Goal: Transaction & Acquisition: Download file/media

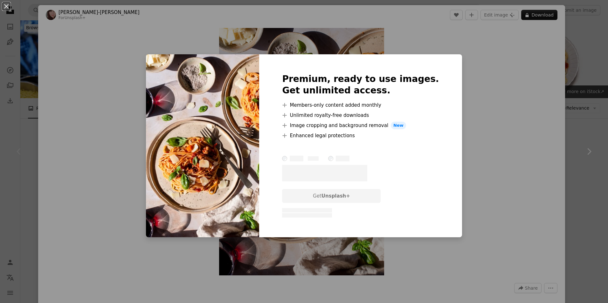
scroll to position [154, 0]
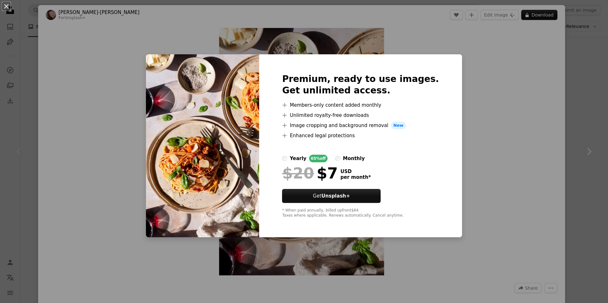
click at [495, 128] on div "An X shape Premium, ready to use images. Get unlimited access. A plus sign Memb…" at bounding box center [304, 151] width 608 height 303
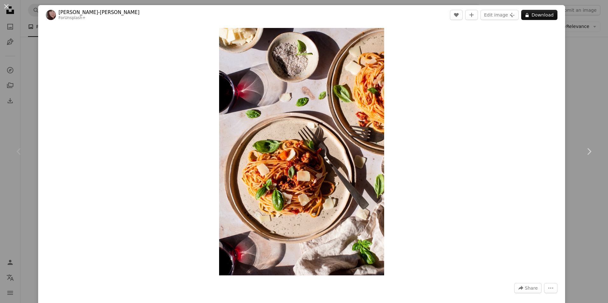
drag, startPoint x: 495, startPoint y: 128, endPoint x: 512, endPoint y: 81, distance: 50.1
click at [512, 81] on div "Zoom in" at bounding box center [301, 152] width 527 height 254
drag, startPoint x: 512, startPoint y: 81, endPoint x: 574, endPoint y: 104, distance: 65.6
click at [574, 104] on div "An X shape Chevron left Chevron right [PERSON_NAME]-[PERSON_NAME] For Unsplash+…" at bounding box center [304, 151] width 608 height 303
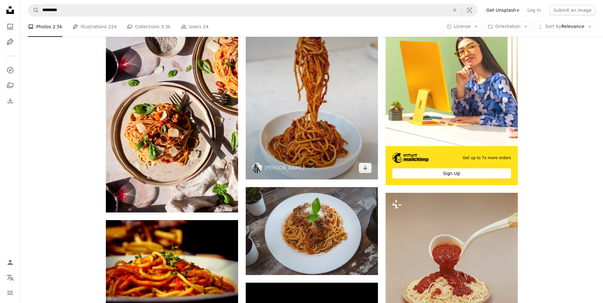
click at [343, 135] on img at bounding box center [312, 96] width 132 height 165
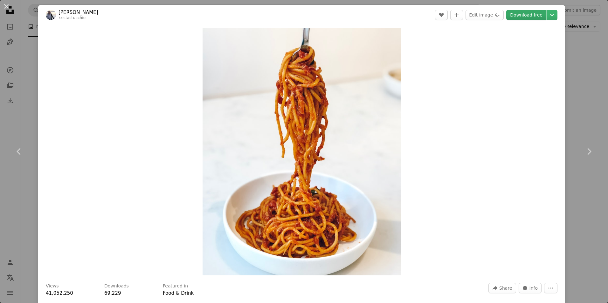
click at [516, 18] on link "Download free" at bounding box center [526, 15] width 40 height 10
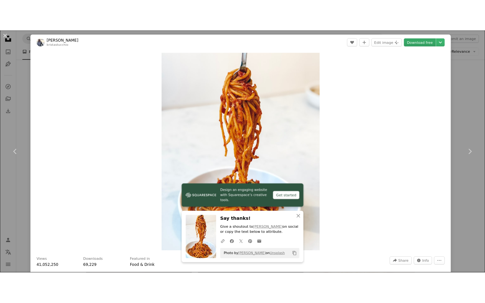
scroll to position [144, 0]
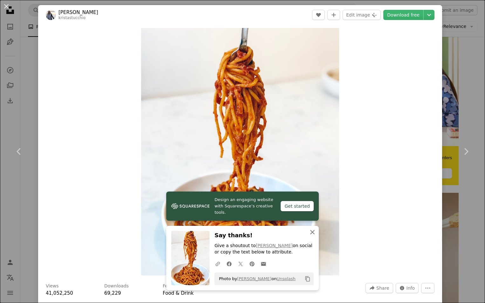
click at [310, 234] on icon "An X shape" at bounding box center [313, 233] width 8 height 8
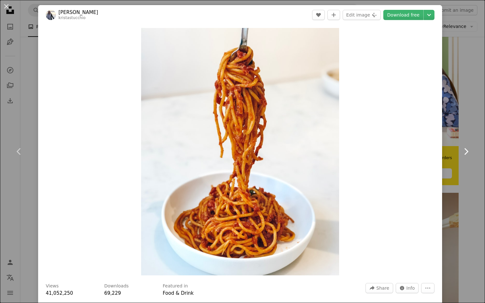
click at [464, 178] on link "Chevron right" at bounding box center [466, 151] width 38 height 61
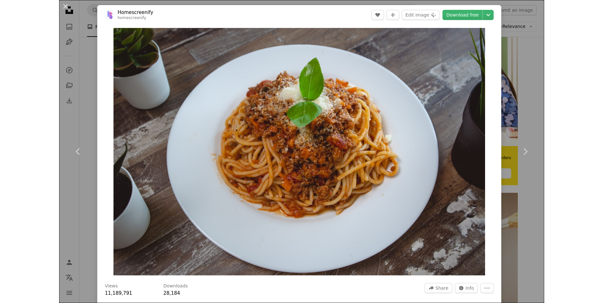
scroll to position [154, 0]
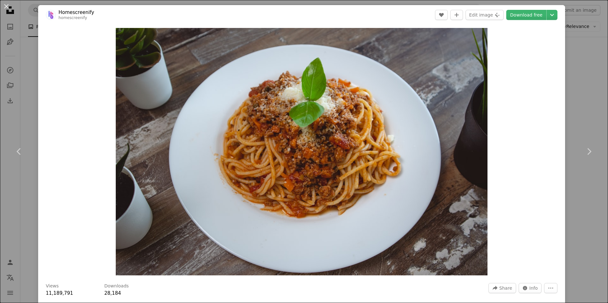
click at [386, 16] on header "Homescreenify homescreenify A heart A plus sign Edit image Plus sign for Unspla…" at bounding box center [301, 15] width 527 height 20
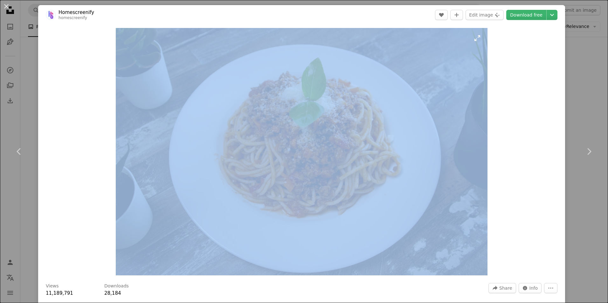
drag, startPoint x: 371, startPoint y: 15, endPoint x: 381, endPoint y: 72, distance: 58.4
click at [381, 72] on div "Homescreenify homescreenify A heart A plus sign Edit image Plus sign for Unspla…" at bounding box center [301, 177] width 527 height 344
click at [570, 123] on link "Chevron right" at bounding box center [589, 151] width 38 height 61
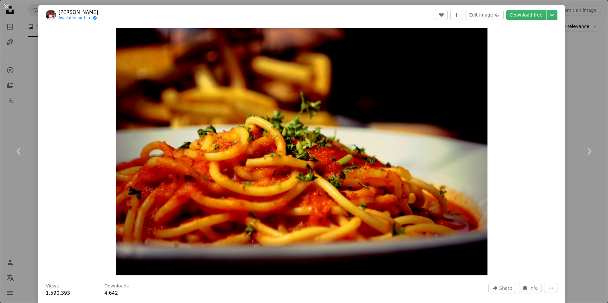
click at [580, 112] on div "An X shape Chevron left Chevron right [PERSON_NAME] Available for hire A checkm…" at bounding box center [304, 151] width 608 height 303
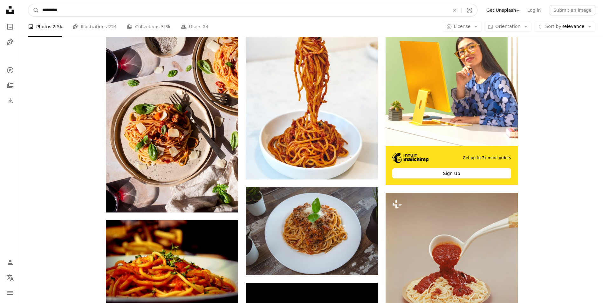
click at [247, 9] on input "*********" at bounding box center [243, 10] width 409 height 12
type input "**********"
click button "A magnifying glass" at bounding box center [33, 10] width 11 height 12
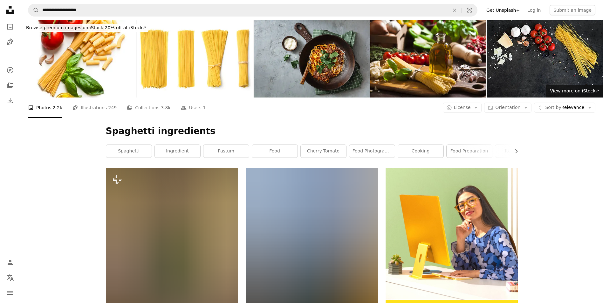
scroll to position [65, 0]
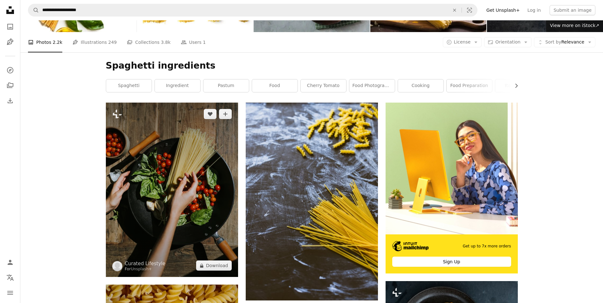
click at [191, 163] on img at bounding box center [172, 190] width 132 height 175
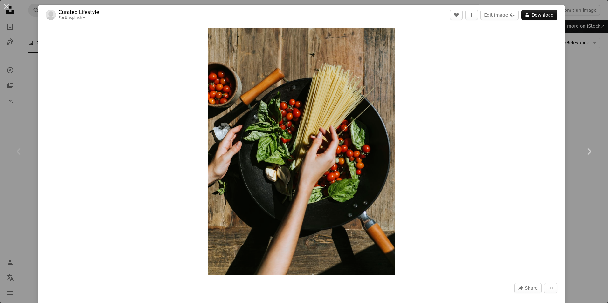
click at [570, 101] on div "An X shape Chevron left Chevron right Curated Lifestyle For Unsplash+ A heart A…" at bounding box center [304, 151] width 608 height 303
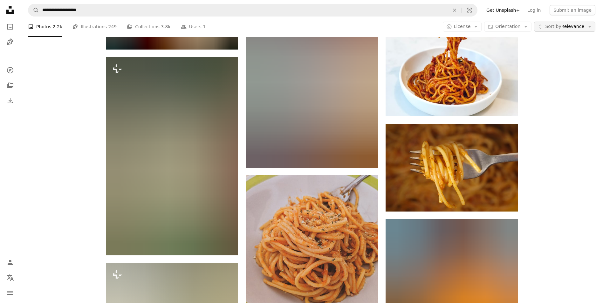
scroll to position [501, 0]
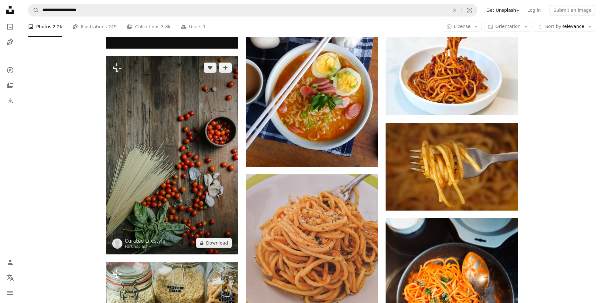
click at [165, 180] on img at bounding box center [172, 155] width 132 height 198
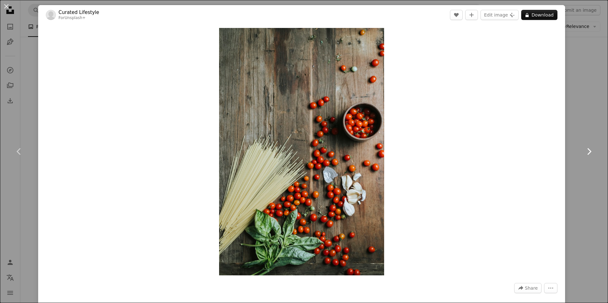
click at [585, 126] on link "Chevron right" at bounding box center [589, 151] width 38 height 61
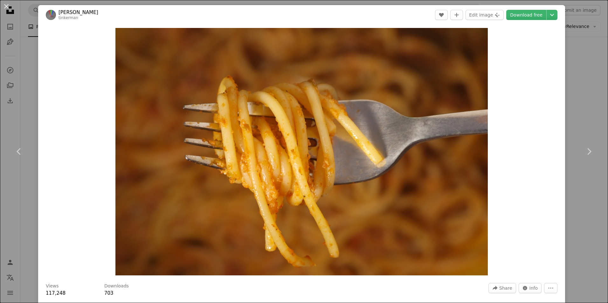
click at [574, 64] on div "An X shape Chevron left Chevron right Immo [PERSON_NAME] tinkerman A heart A pl…" at bounding box center [304, 151] width 608 height 303
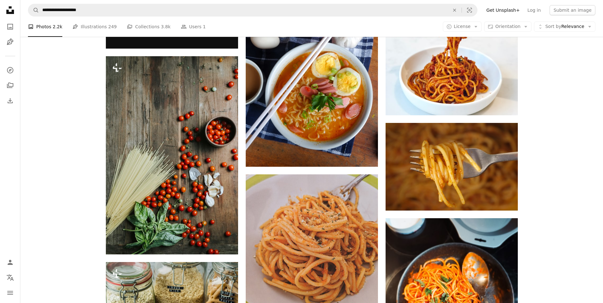
click at [574, 64] on div "Plus sign for Unsplash+ A heart A plus sign Curated Lifestyle For Unsplash+ A l…" at bounding box center [311, 215] width 583 height 1097
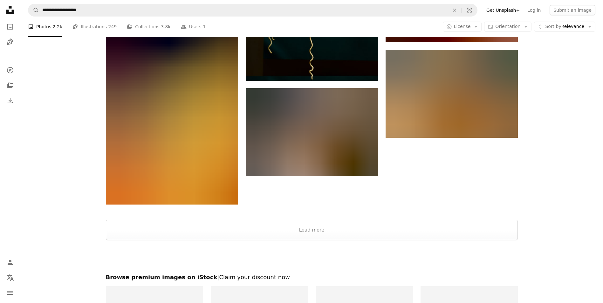
scroll to position [1098, 0]
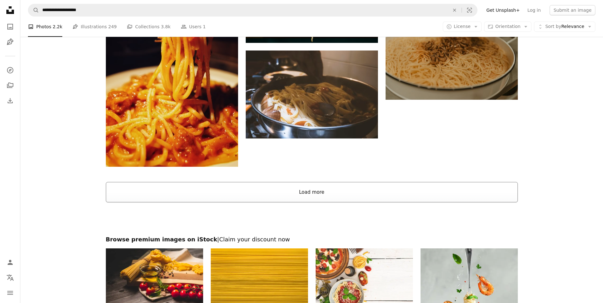
click at [344, 201] on button "Load more" at bounding box center [312, 192] width 412 height 20
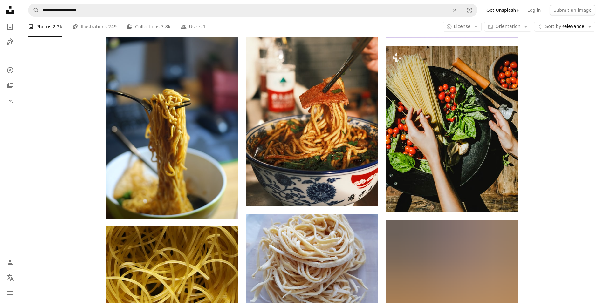
scroll to position [1637, 0]
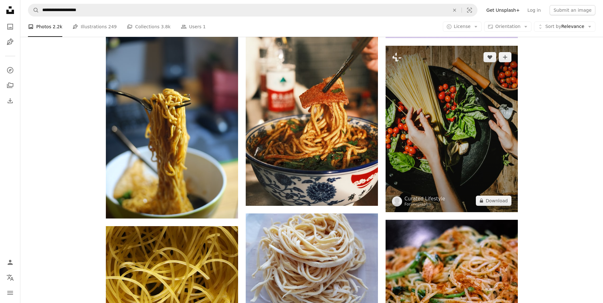
click at [443, 124] on img at bounding box center [452, 129] width 132 height 167
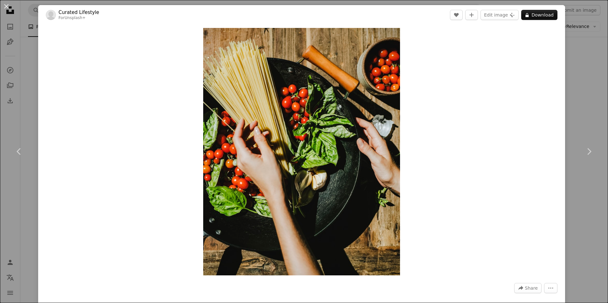
click at [575, 110] on div "An X shape Chevron left Chevron right Curated Lifestyle For Unsplash+ A heart A…" at bounding box center [304, 151] width 608 height 303
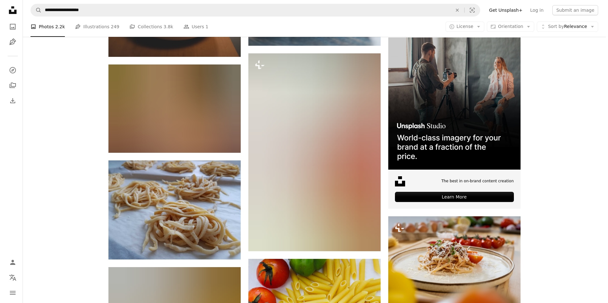
scroll to position [2516, 0]
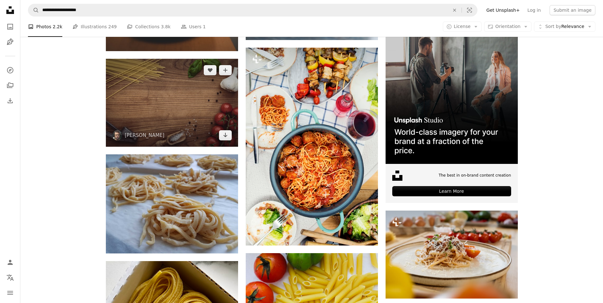
click at [187, 99] on img at bounding box center [172, 103] width 132 height 88
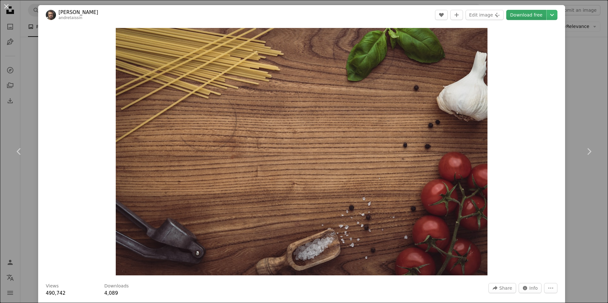
click at [521, 13] on link "Download free" at bounding box center [526, 15] width 40 height 10
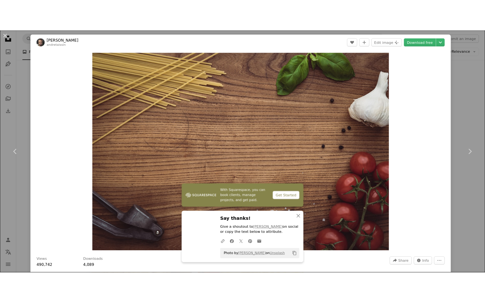
scroll to position [2507, 0]
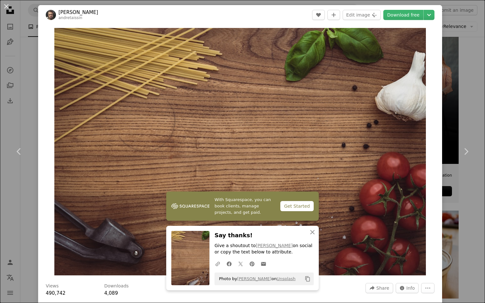
click at [457, 84] on div "An X shape Chevron left Chevron right [PERSON_NAME] andretaissin A heart A plus…" at bounding box center [242, 151] width 485 height 303
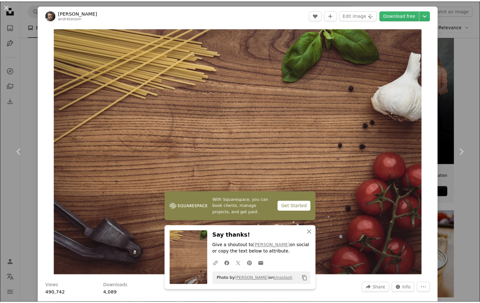
scroll to position [2516, 0]
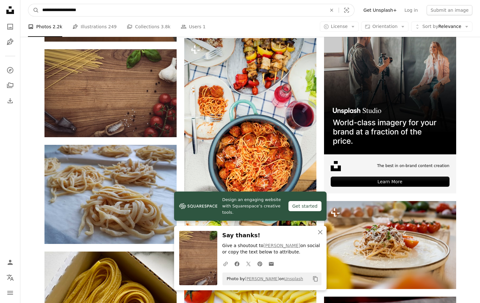
drag, startPoint x: 206, startPoint y: 10, endPoint x: 138, endPoint y: 5, distance: 68.5
click at [138, 5] on input "**********" at bounding box center [182, 10] width 286 height 12
type input "*"
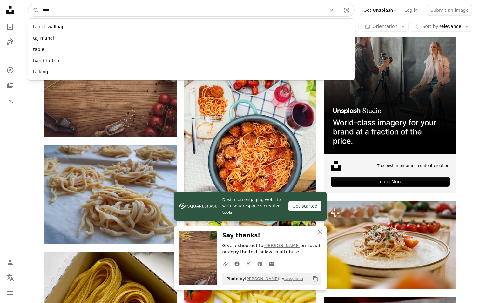
type input "*****"
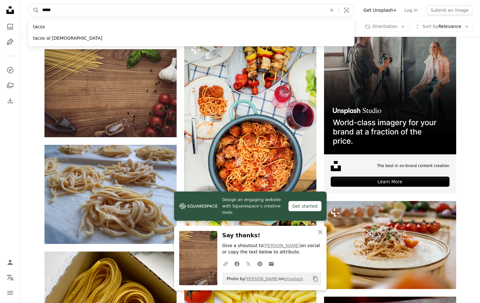
click button "A magnifying glass" at bounding box center [33, 10] width 11 height 12
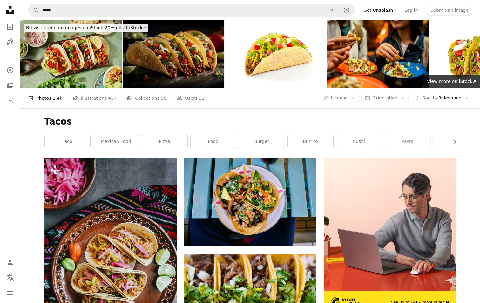
click at [174, 52] on img at bounding box center [174, 54] width 102 height 68
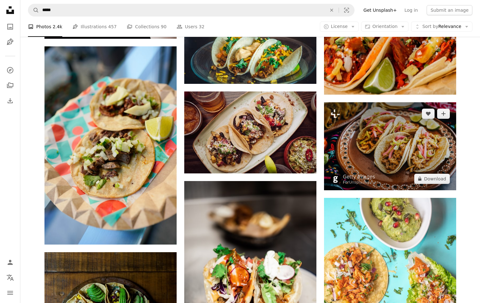
click at [384, 119] on img at bounding box center [390, 146] width 132 height 88
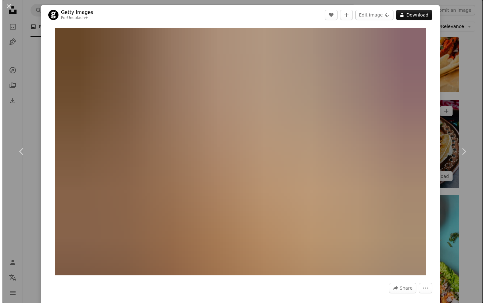
scroll to position [886, 0]
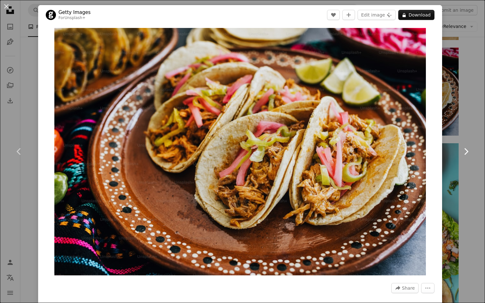
click at [463, 122] on link "Chevron right" at bounding box center [466, 151] width 38 height 61
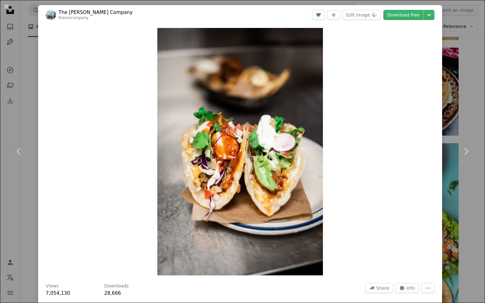
click at [30, 87] on div "An X shape Chevron left Chevron right The [PERSON_NAME] Company thenixcompany A…" at bounding box center [242, 151] width 485 height 303
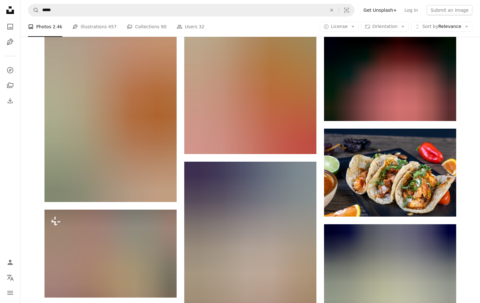
scroll to position [2021, 0]
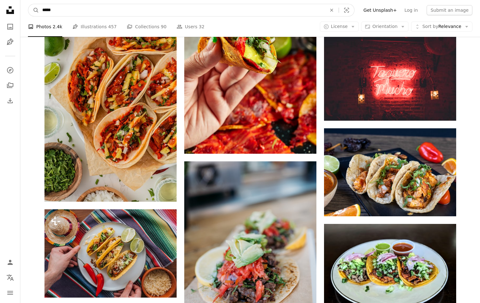
click at [105, 11] on input "*****" at bounding box center [182, 10] width 286 height 12
type input "**********"
click button "A magnifying glass" at bounding box center [33, 10] width 11 height 12
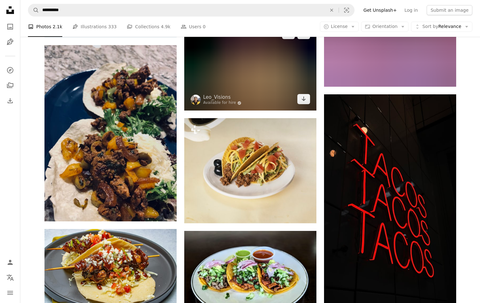
scroll to position [1286, 0]
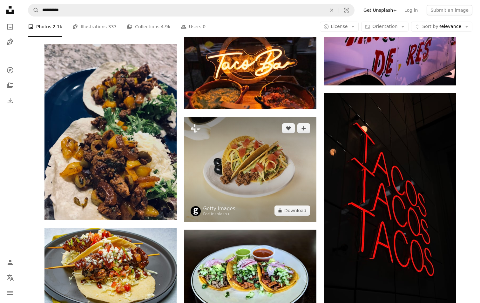
click at [252, 168] on img at bounding box center [250, 169] width 132 height 105
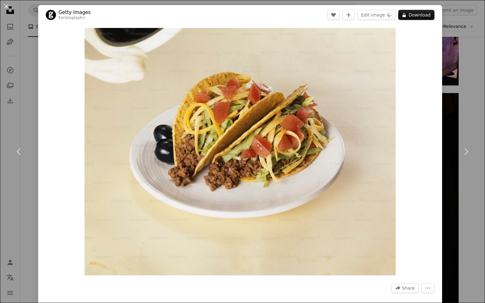
click at [465, 190] on div "An X shape Chevron left Chevron right Getty Images For Unsplash+ A heart A plus…" at bounding box center [242, 151] width 485 height 303
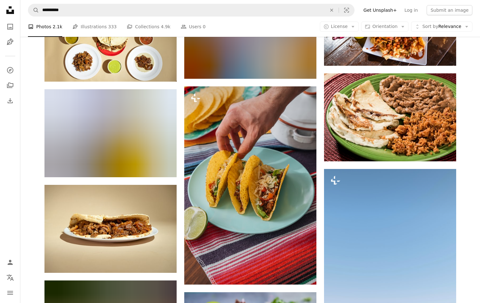
scroll to position [3749, 0]
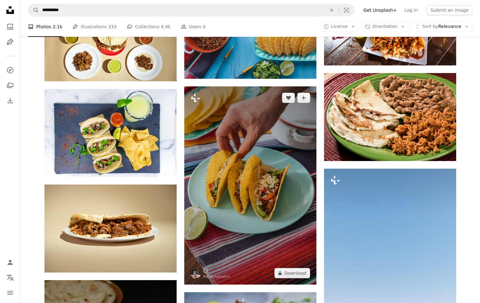
click at [265, 175] on img at bounding box center [250, 185] width 132 height 198
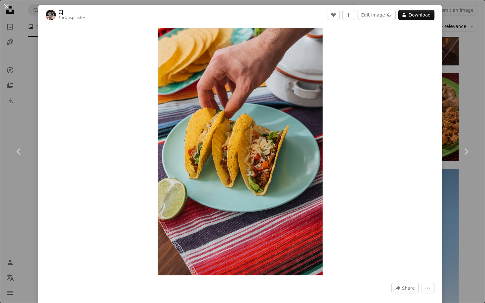
click at [460, 209] on div "An X shape Chevron left Chevron right Cj For Unsplash+ A heart A plus sign Edit…" at bounding box center [242, 151] width 485 height 303
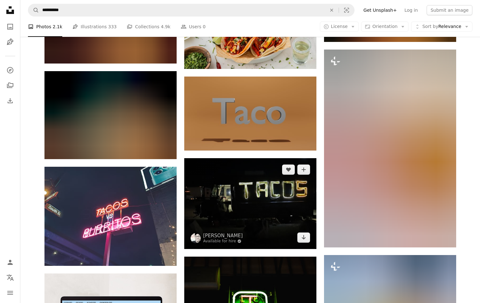
scroll to position [856, 0]
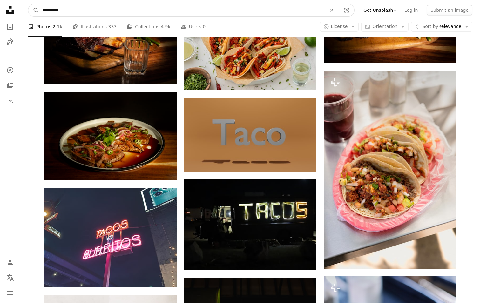
click at [87, 8] on input "**********" at bounding box center [182, 10] width 286 height 12
type input "*"
type input "**********"
click at [28, 4] on button "A magnifying glass" at bounding box center [33, 10] width 11 height 12
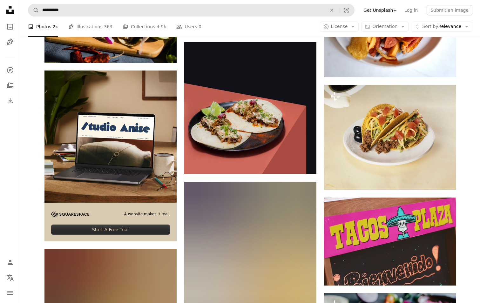
scroll to position [1062, 0]
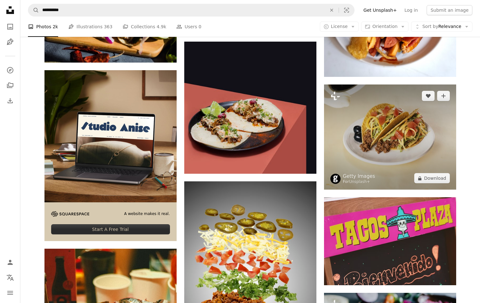
click at [384, 140] on img at bounding box center [390, 137] width 132 height 105
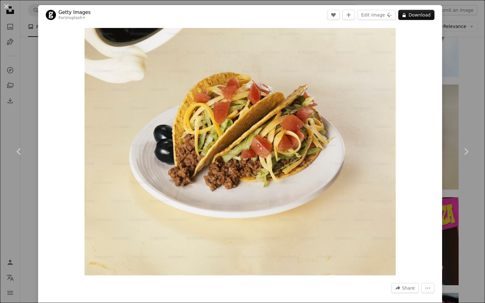
click at [468, 99] on div "An X shape Chevron left Chevron right Getty Images For Unsplash+ A heart A plus…" at bounding box center [242, 151] width 485 height 303
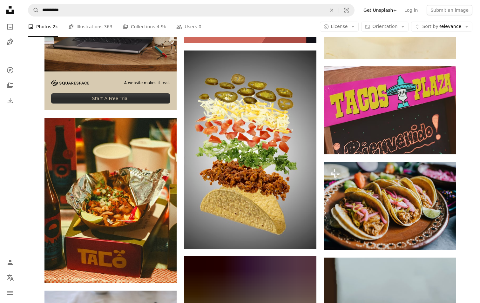
scroll to position [1204, 0]
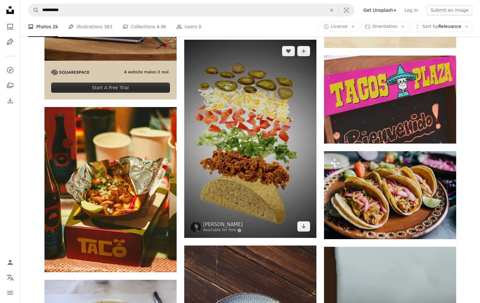
click at [258, 138] on img at bounding box center [250, 139] width 132 height 198
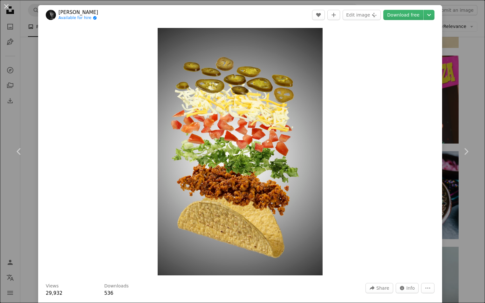
click at [463, 113] on div "An X shape Chevron left Chevron right [PERSON_NAME] Available for hire A checkm…" at bounding box center [242, 151] width 485 height 303
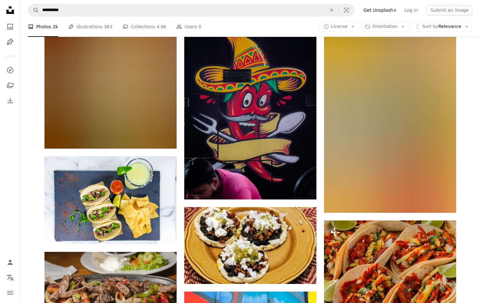
scroll to position [2705, 0]
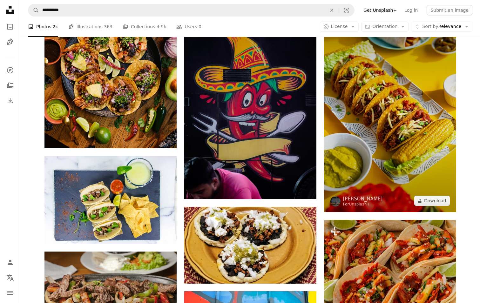
click at [387, 88] on img at bounding box center [390, 113] width 132 height 198
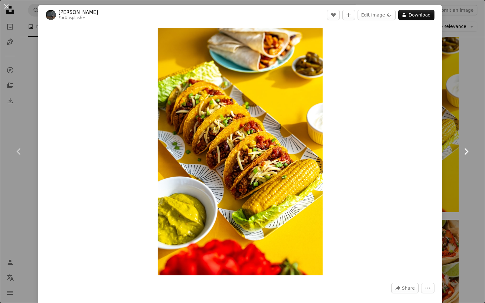
click at [467, 175] on link "Chevron right" at bounding box center [466, 151] width 38 height 61
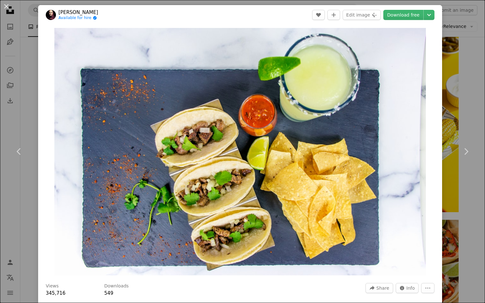
click at [462, 64] on div "An X shape Chevron left Chevron right [PERSON_NAME] Available for hire A checkm…" at bounding box center [242, 151] width 485 height 303
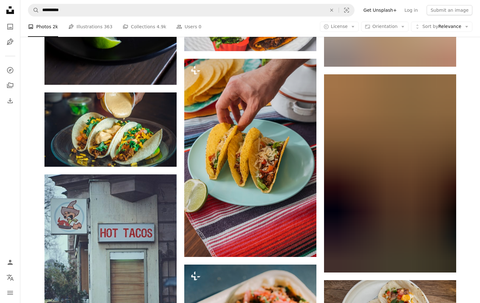
scroll to position [4355, 0]
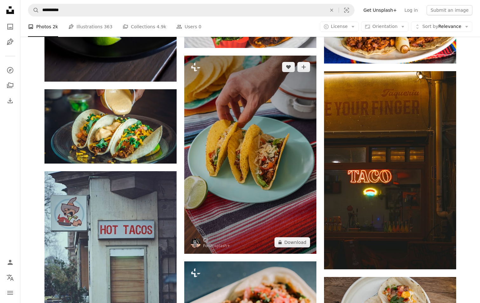
click at [236, 150] on img at bounding box center [250, 155] width 132 height 198
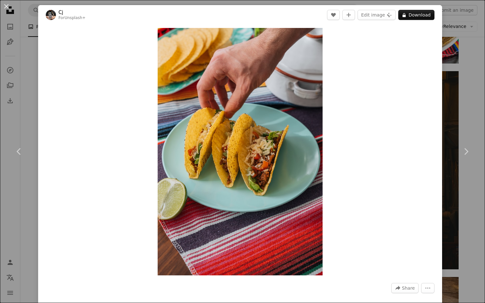
click at [26, 90] on div "An X shape Chevron left Chevron right Cj For Unsplash+ A heart A plus sign Edit…" at bounding box center [242, 151] width 485 height 303
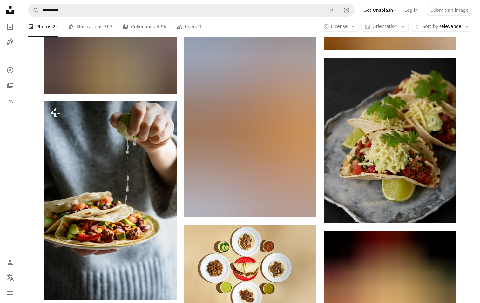
scroll to position [5695, 0]
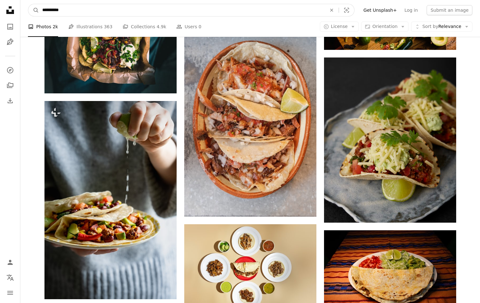
click at [189, 12] on input "**********" at bounding box center [182, 10] width 286 height 12
type input "*"
type input "**********"
click button "A magnifying glass" at bounding box center [33, 10] width 11 height 12
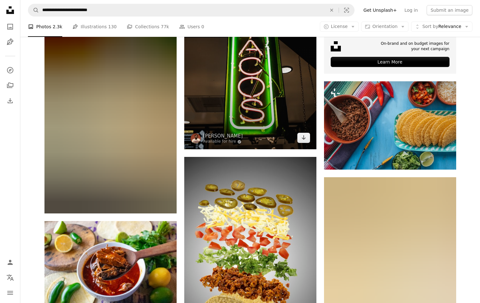
scroll to position [257, 0]
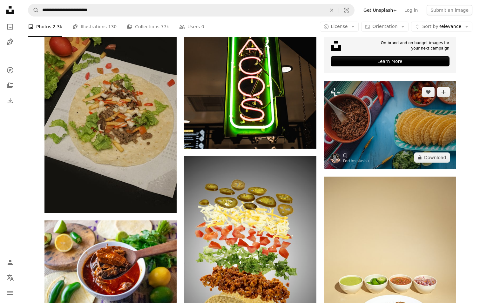
click at [384, 129] on img at bounding box center [390, 125] width 132 height 88
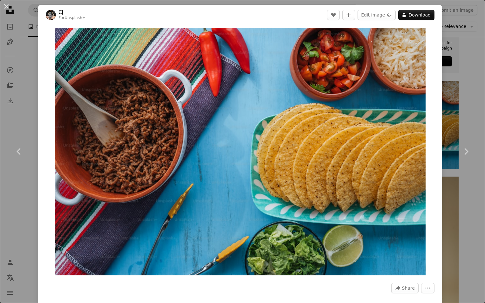
click at [464, 196] on div "An X shape Chevron left Chevron right Cj For Unsplash+ A heart A plus sign Edit…" at bounding box center [242, 151] width 485 height 303
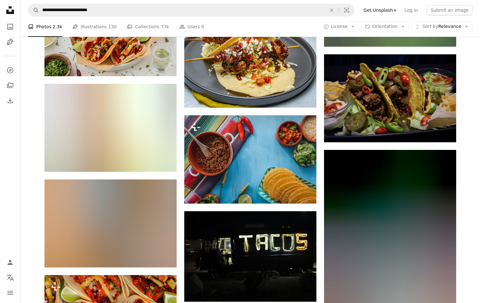
scroll to position [795, 0]
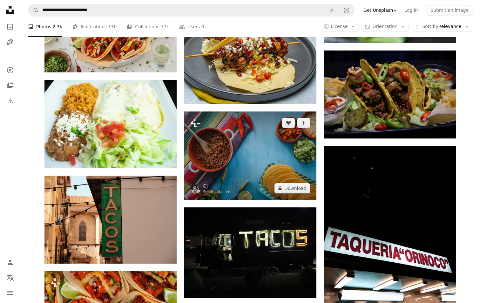
click at [247, 149] on img at bounding box center [250, 156] width 132 height 88
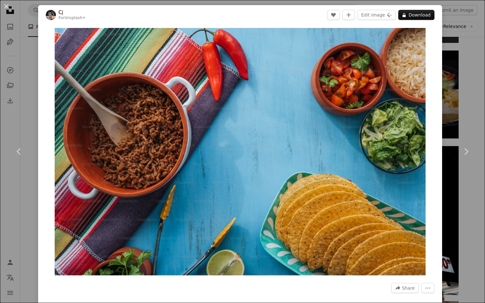
click at [474, 99] on div "An X shape Chevron left Chevron right Cj For Unsplash+ A heart A plus sign Edit…" at bounding box center [242, 151] width 485 height 303
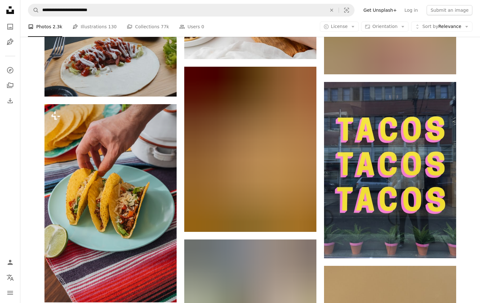
scroll to position [2585, 0]
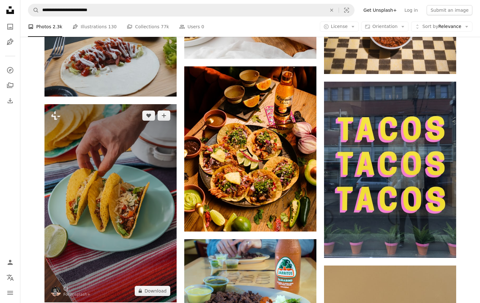
click at [130, 192] on img at bounding box center [111, 203] width 132 height 198
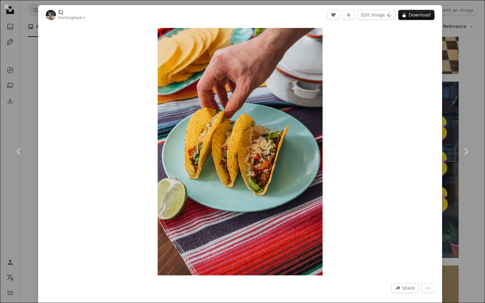
click at [470, 86] on div "An X shape Chevron left Chevron right Cj For Unsplash+ A heart A plus sign Edit…" at bounding box center [242, 151] width 485 height 303
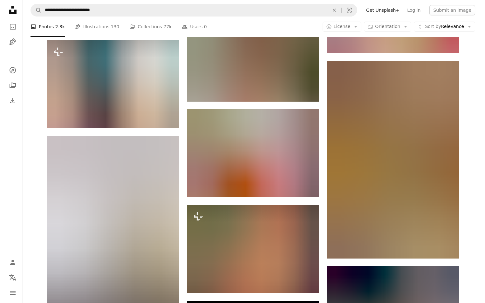
scroll to position [6759, 0]
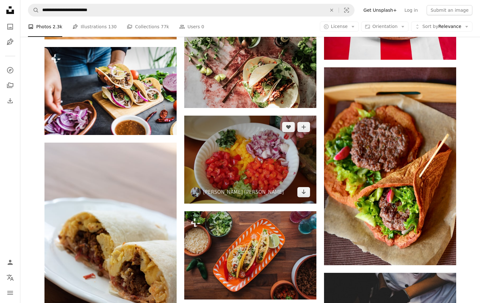
click at [266, 148] on img at bounding box center [250, 160] width 132 height 88
